Goal: Navigation & Orientation: Go to known website

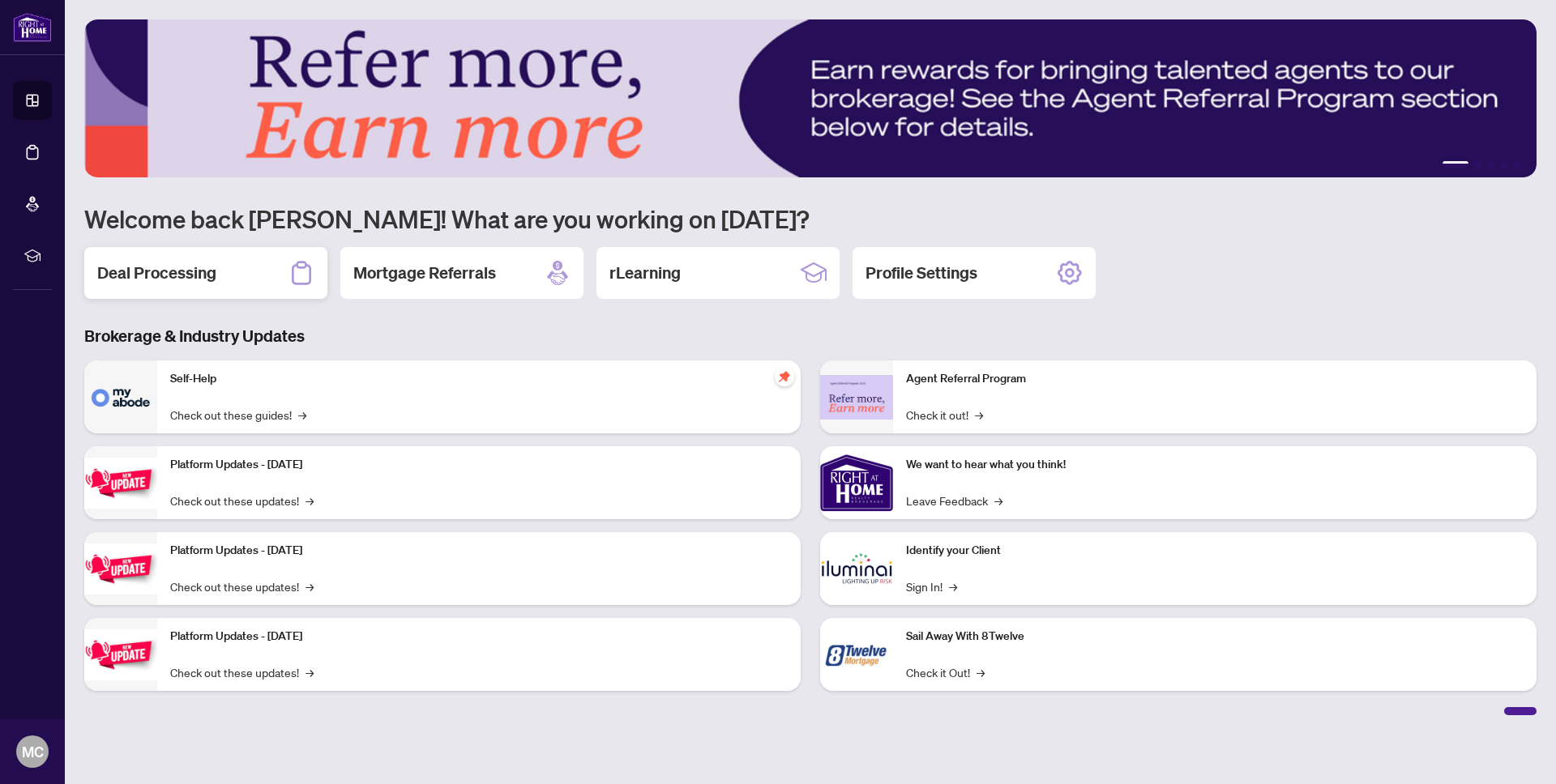
click at [197, 268] on h2 "Deal Processing" at bounding box center [156, 273] width 119 height 23
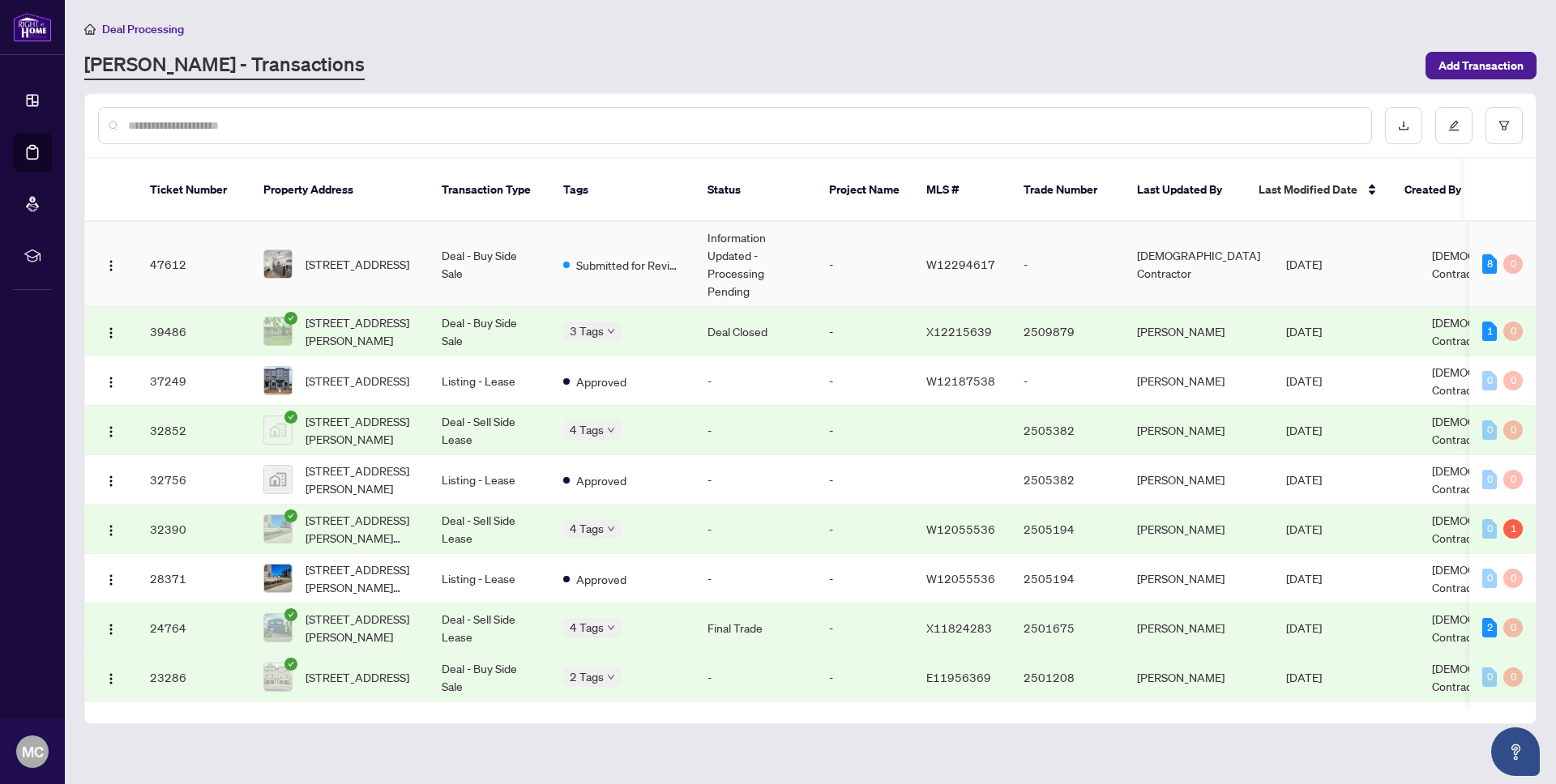
click at [741, 235] on td "Information Updated - Processing Pending" at bounding box center [755, 265] width 122 height 85
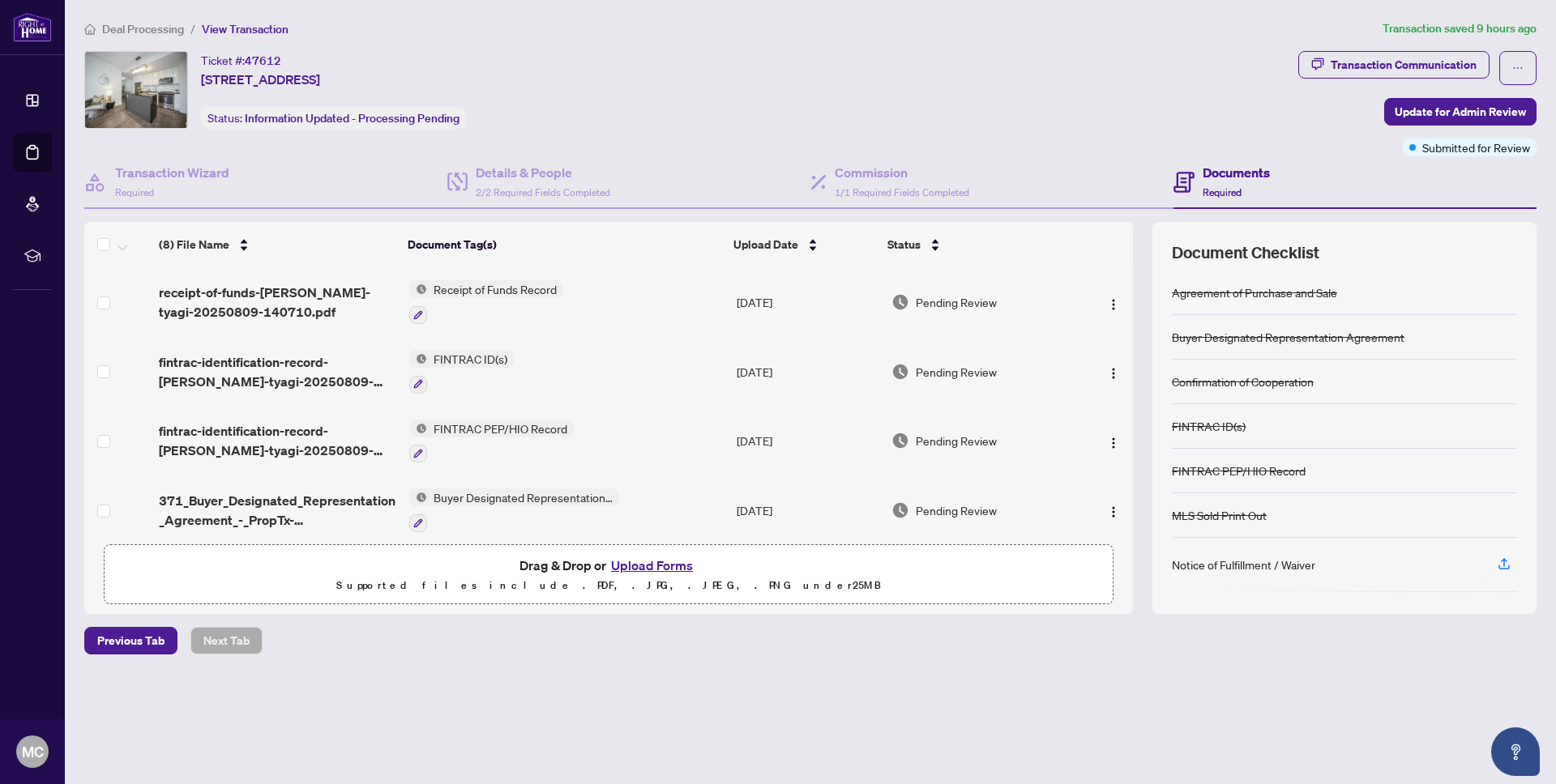
click at [124, 27] on span "Deal Processing" at bounding box center [143, 29] width 82 height 14
